Goal: Check status: Check status

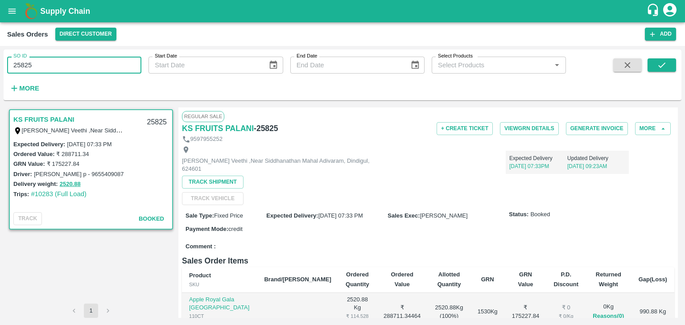
click at [33, 66] on input "25825" at bounding box center [74, 65] width 134 height 17
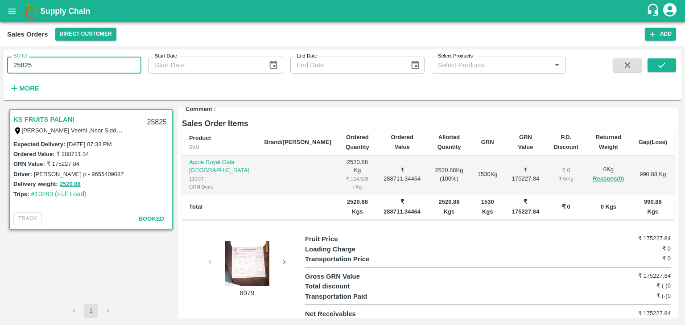
scroll to position [139, 0]
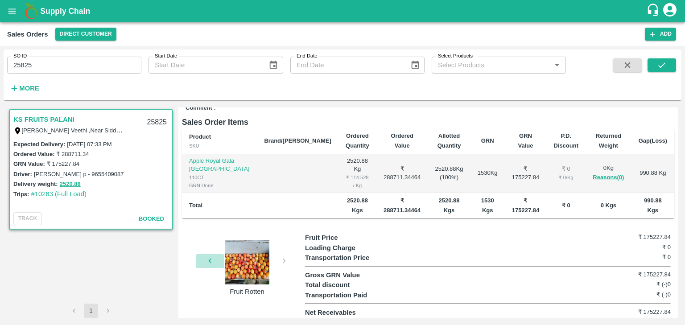
click at [209, 259] on icon "button" at bounding box center [210, 261] width 10 height 10
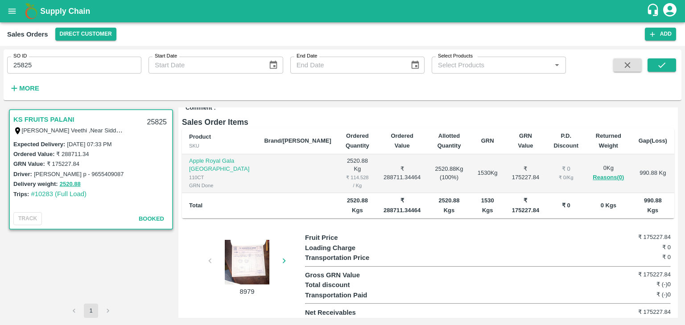
drag, startPoint x: 256, startPoint y: 247, endPoint x: 236, endPoint y: 265, distance: 26.8
click at [236, 265] on div at bounding box center [247, 262] width 67 height 45
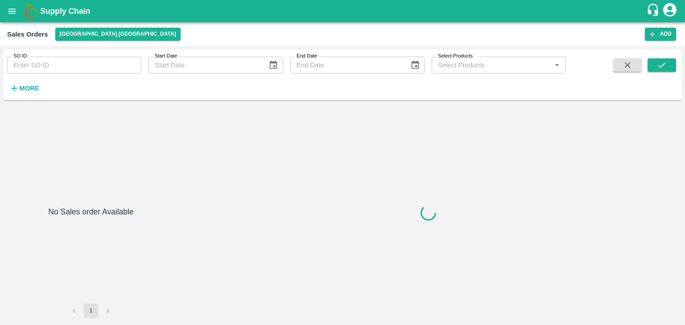
type input "37003"
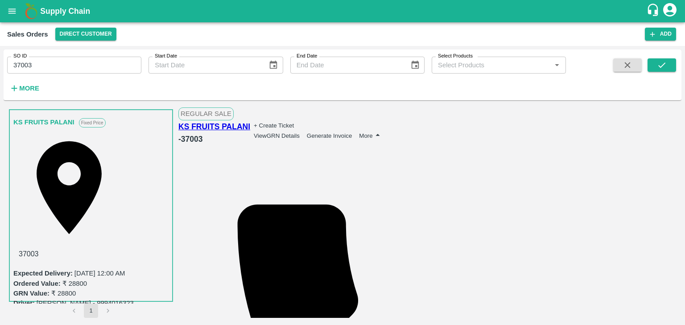
scroll to position [139, 0]
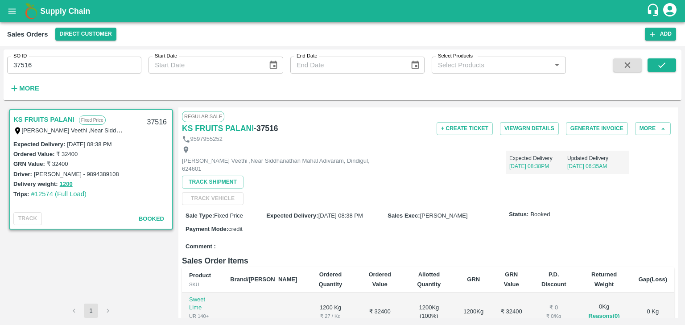
scroll to position [139, 0]
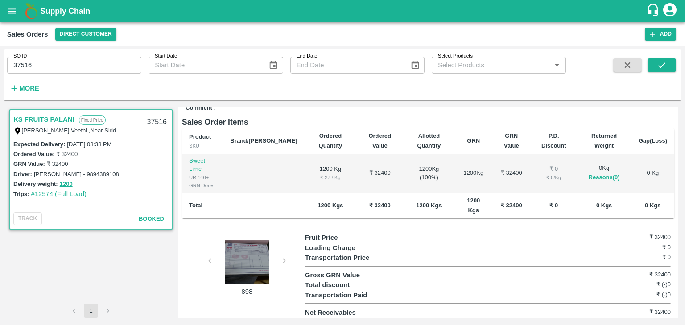
click at [248, 261] on div at bounding box center [247, 262] width 67 height 45
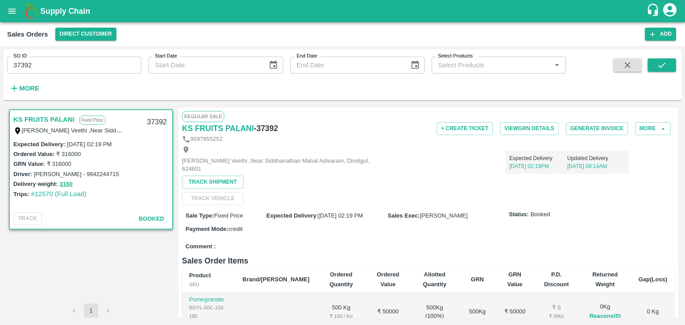
scroll to position [227, 0]
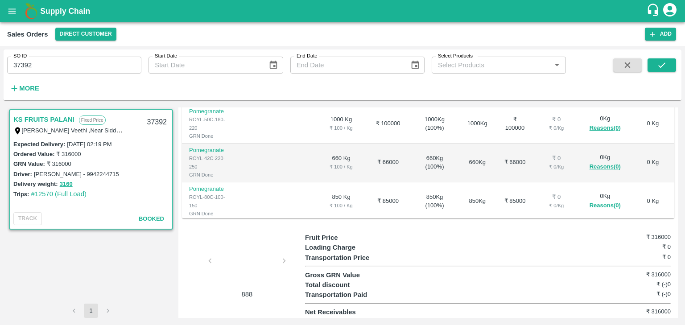
click at [244, 265] on div at bounding box center [247, 263] width 67 height 47
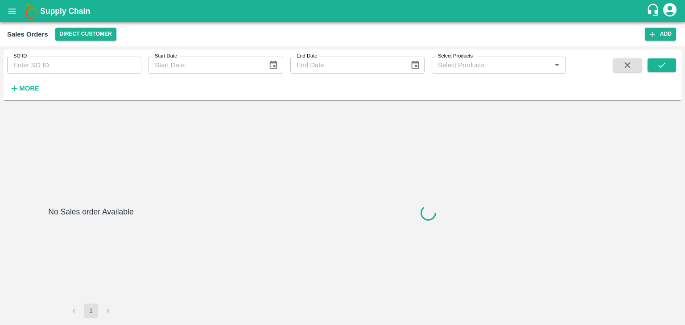
type input "38670"
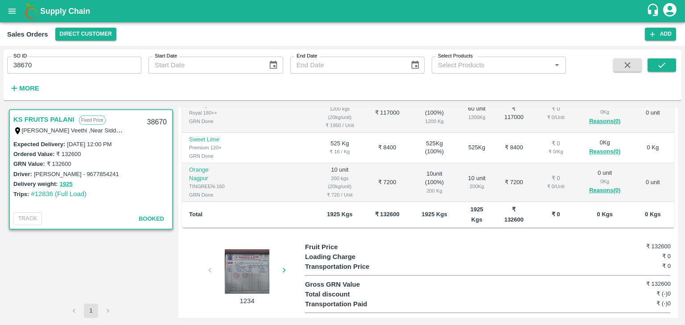
scroll to position [201, 0]
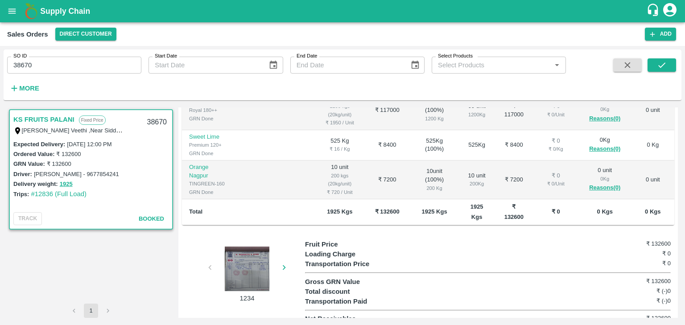
click at [251, 270] on div at bounding box center [247, 268] width 67 height 45
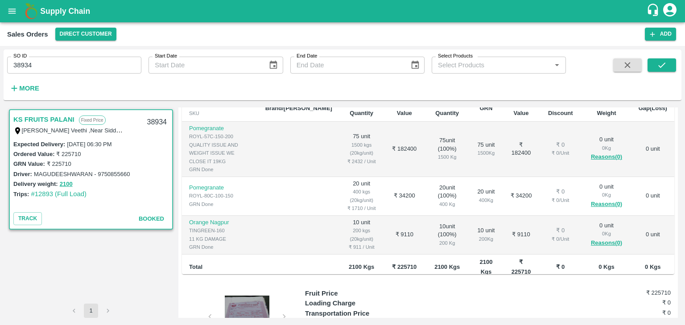
scroll to position [224, 0]
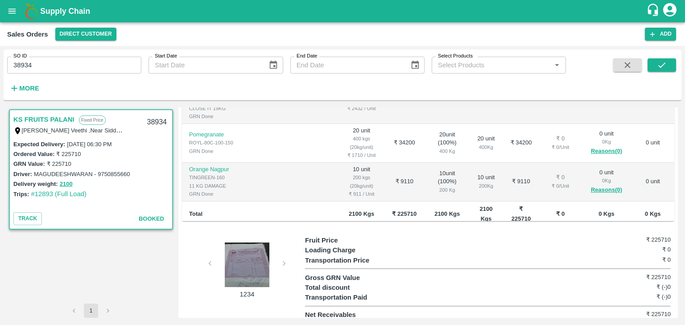
click at [257, 259] on div at bounding box center [247, 264] width 67 height 45
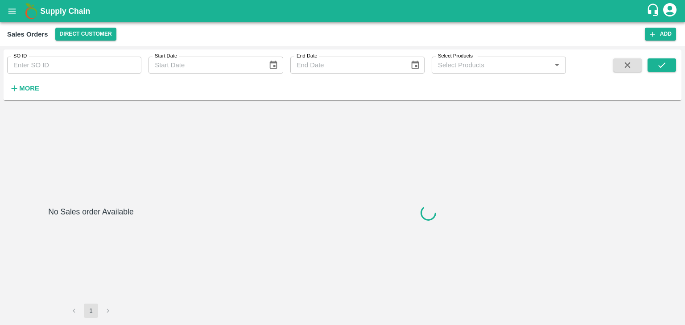
type input "41312"
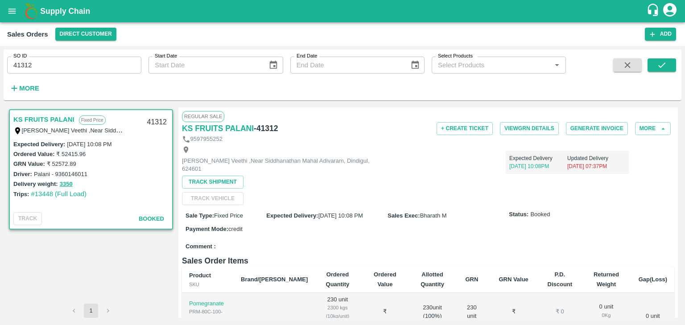
scroll to position [227, 0]
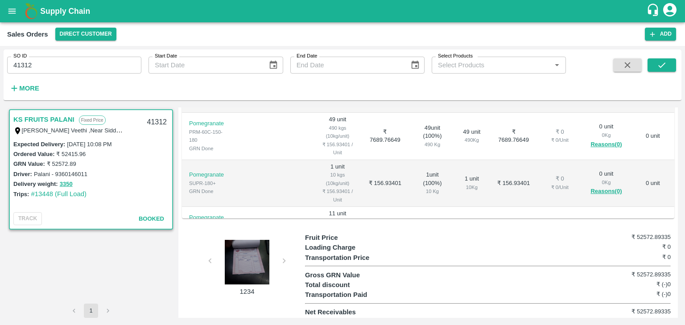
click at [257, 254] on div at bounding box center [247, 262] width 67 height 45
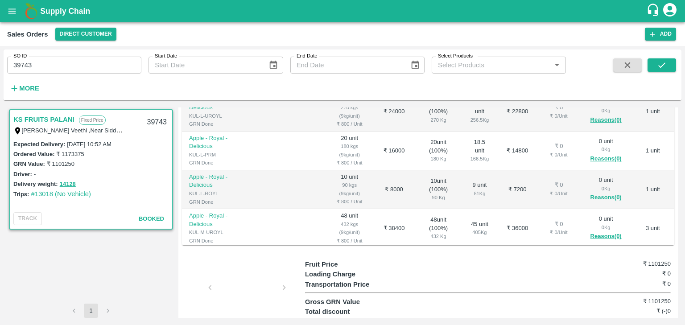
scroll to position [214, 0]
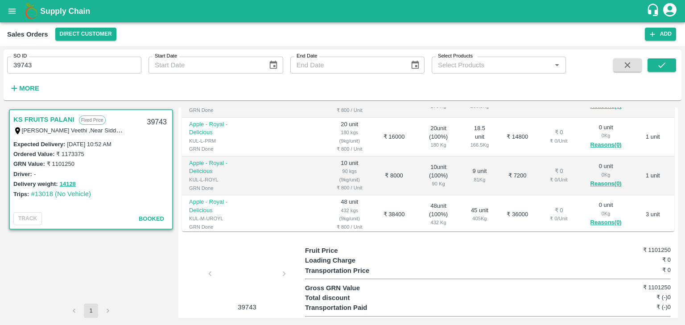
click at [254, 273] on div at bounding box center [247, 276] width 67 height 47
